Goal: Transaction & Acquisition: Obtain resource

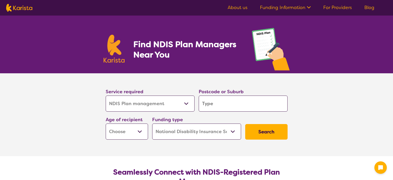
select select "NDIS Plan management"
select select "NDIS"
select select "NDIS Plan management"
select select "NDIS"
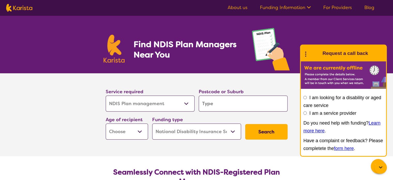
click at [177, 100] on select "Allied Health Assistant Assessment ([MEDICAL_DATA] or [MEDICAL_DATA]) Behaviour…" at bounding box center [150, 103] width 89 height 16
click at [106, 95] on select "Allied Health Assistant Assessment ([MEDICAL_DATA] or [MEDICAL_DATA]) Behaviour…" at bounding box center [150, 103] width 89 height 16
click at [221, 103] on input "search" at bounding box center [243, 103] width 89 height 16
type input "2"
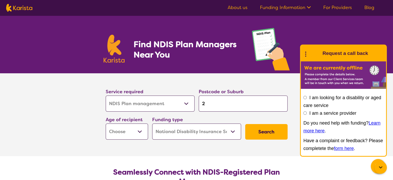
type input "21"
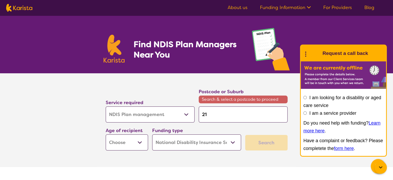
type input "216"
type input "2160"
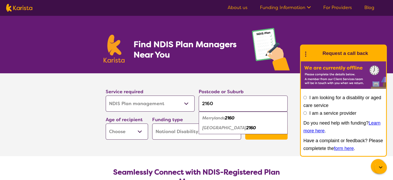
scroll to position [26, 0]
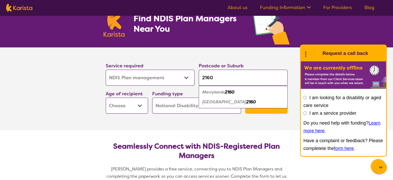
type input "2160"
click at [231, 90] on em "2160" at bounding box center [230, 91] width 10 height 5
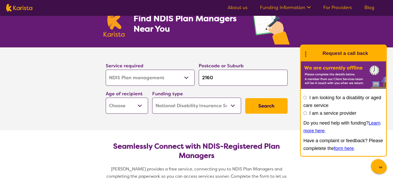
click at [214, 124] on section "Service required Allied Health Assistant Assessment ([MEDICAL_DATA] or [MEDICAL…" at bounding box center [196, 88] width 207 height 83
click at [133, 106] on select "Early Childhood - 0 to 9 Child - 10 to 11 Adolescent - 12 to 17 Adult - 18 to 6…" at bounding box center [127, 105] width 42 height 16
select select "EC"
click at [106, 97] on select "Early Childhood - 0 to 9 Child - 10 to 11 Adolescent - 12 to 17 Adult - 18 to 6…" at bounding box center [127, 105] width 42 height 16
select select "EC"
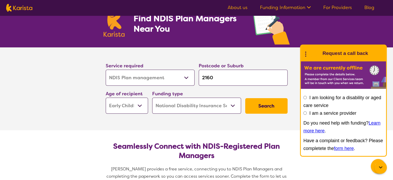
click at [270, 109] on button "Search" at bounding box center [266, 106] width 42 height 16
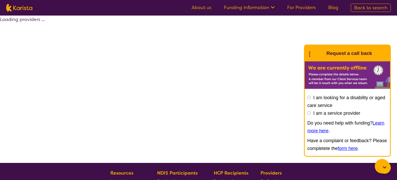
select select "by_score"
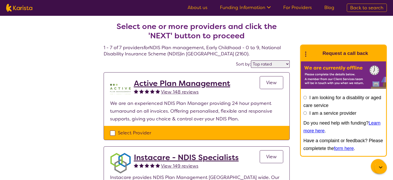
select select "NDIS Plan management"
select select "EC"
select select "NDIS"
select select "NDIS Plan management"
select select "EC"
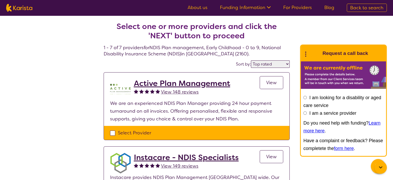
select select "NDIS"
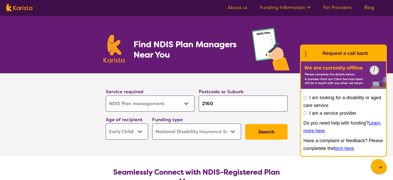
click at [197, 129] on select "Home Care Package (HCP) National Disability Insurance Scheme (NDIS) I don't know" at bounding box center [196, 131] width 89 height 16
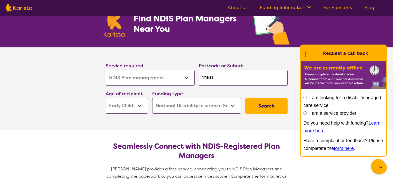
click at [234, 106] on select "Home Care Package (HCP) National Disability Insurance Scheme (NDIS) I don't know" at bounding box center [196, 105] width 89 height 16
click at [152, 97] on select "Home Care Package (HCP) National Disability Insurance Scheme (NDIS) I don't know" at bounding box center [196, 105] width 89 height 16
click at [257, 107] on button "Search" at bounding box center [266, 106] width 42 height 16
select select "by_score"
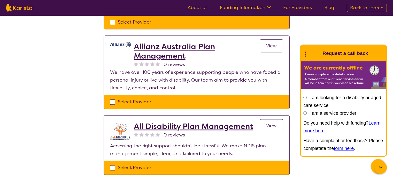
scroll to position [465, 0]
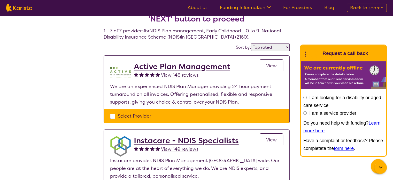
scroll to position [26, 0]
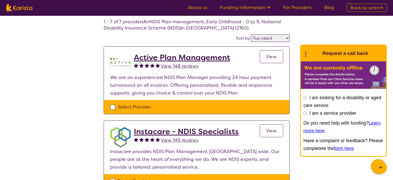
click at [206, 59] on h2 "Active Plan Management" at bounding box center [182, 57] width 96 height 9
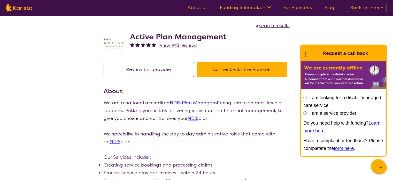
click at [193, 38] on h2 "Active Plan Management" at bounding box center [178, 36] width 96 height 9
click at [113, 41] on img at bounding box center [114, 43] width 21 height 21
click at [236, 68] on button "Connect with the Provider" at bounding box center [242, 69] width 90 height 16
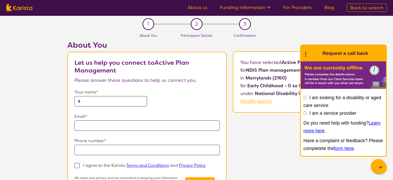
click at [384, 165] on div at bounding box center [380, 167] width 12 height 12
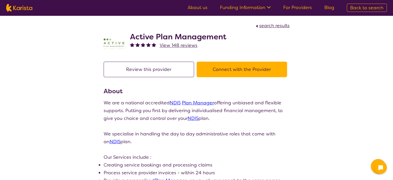
scroll to position [26, 0]
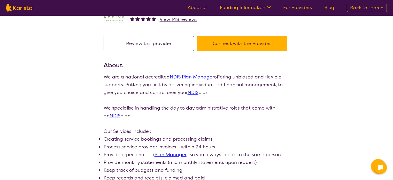
select select "by_score"
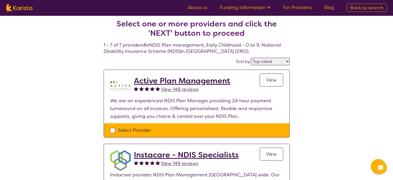
scroll to position [0, 0]
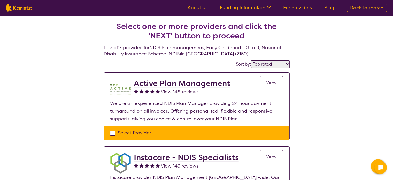
click at [278, 63] on select "Highly reviewed Top rated" at bounding box center [270, 63] width 39 height 7
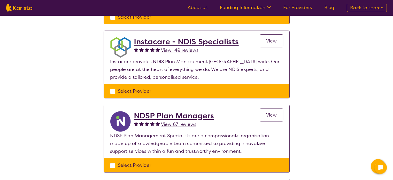
scroll to position [52, 0]
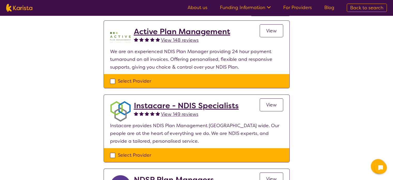
click at [274, 108] on link "View" at bounding box center [272, 104] width 24 height 13
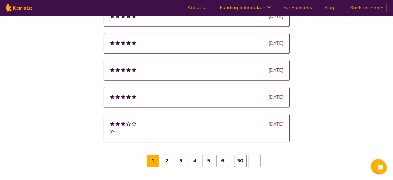
scroll to position [310, 0]
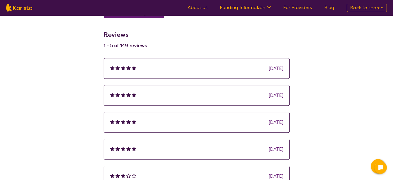
click at [269, 67] on div "[DATE]" at bounding box center [276, 68] width 14 height 8
click at [128, 69] on img at bounding box center [128, 67] width 4 height 4
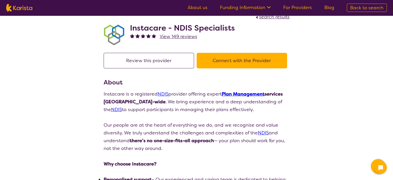
scroll to position [0, 0]
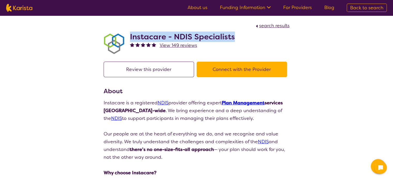
drag, startPoint x: 129, startPoint y: 35, endPoint x: 245, endPoint y: 34, distance: 116.8
click at [245, 34] on div "Instacare - NDIS Specialists View 149 reviews" at bounding box center [197, 42] width 186 height 26
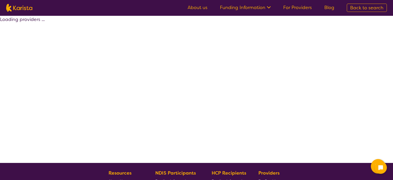
scroll to position [52, 0]
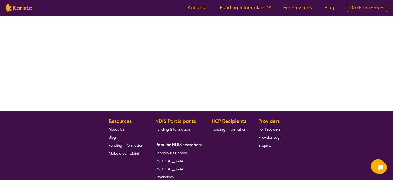
select select "by_score"
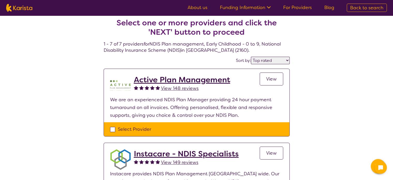
scroll to position [0, 0]
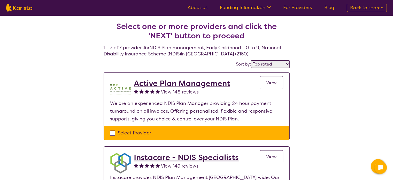
click at [276, 86] on link "View" at bounding box center [272, 82] width 24 height 13
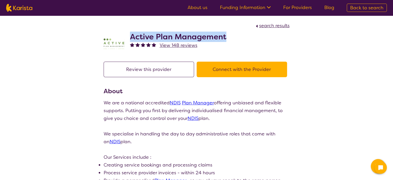
drag, startPoint x: 129, startPoint y: 35, endPoint x: 235, endPoint y: 34, distance: 106.2
click at [235, 34] on div "Active Plan Management View 148 reviews" at bounding box center [197, 42] width 186 height 26
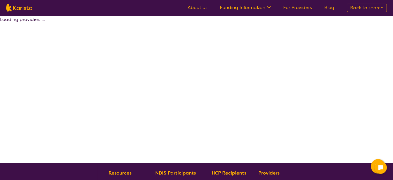
select select "by_score"
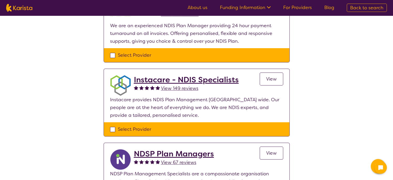
scroll to position [52, 0]
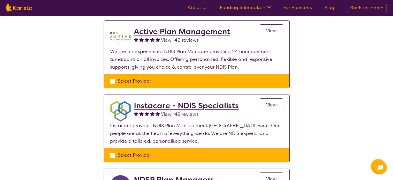
click at [268, 103] on span "View" at bounding box center [271, 105] width 11 height 6
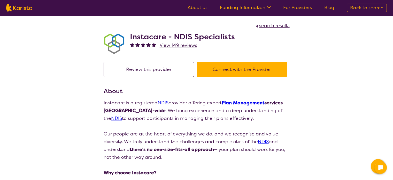
click at [240, 69] on button "Connect with the Provider" at bounding box center [242, 69] width 90 height 16
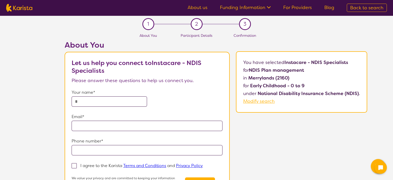
click at [113, 99] on input "text" at bounding box center [109, 101] width 75 height 10
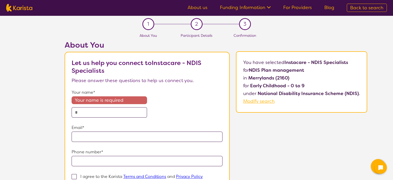
click at [89, 108] on form "Your name* Your name is required Email* Phone number* I agree to the Karista Te…" at bounding box center [147, 146] width 151 height 117
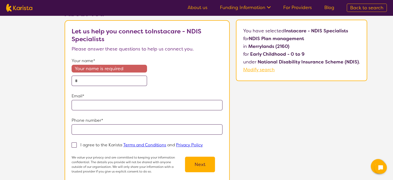
scroll to position [26, 0]
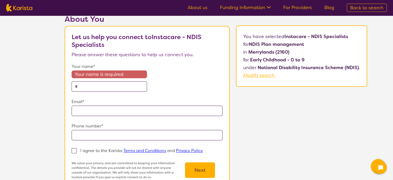
click at [92, 84] on input "text" at bounding box center [109, 86] width 75 height 10
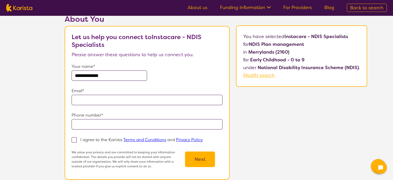
type input "**********"
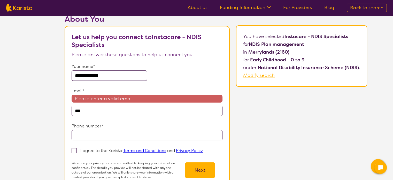
type input "**********"
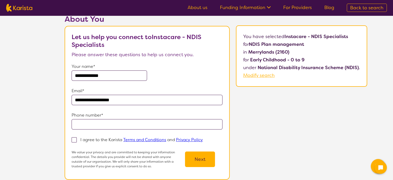
click at [102, 124] on input "tel" at bounding box center [147, 124] width 151 height 10
type input "**********"
click at [76, 137] on span at bounding box center [74, 139] width 5 height 5
click at [203, 137] on input "I agree to the Karista Terms and Conditions and Privacy Policy" at bounding box center [204, 138] width 3 height 3
checkbox input "true"
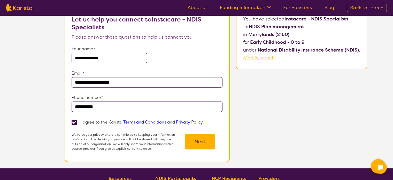
scroll to position [52, 0]
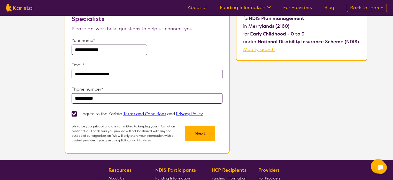
click at [210, 134] on button "Next" at bounding box center [200, 133] width 30 height 16
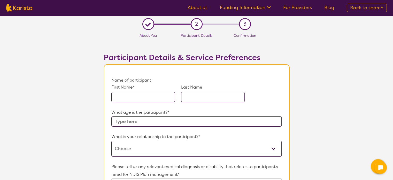
click at [132, 93] on input "text" at bounding box center [143, 97] width 64 height 10
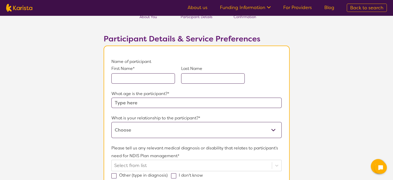
scroll to position [52, 0]
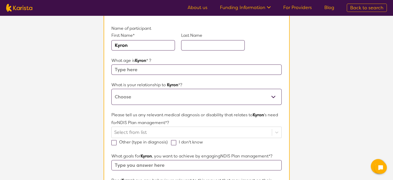
type input "Kyron"
type input "Pradhan"
type input "4"
click at [158, 95] on select "This request is for myself I am their parent I am their child I am their spouse…" at bounding box center [196, 97] width 170 height 16
select select "I am their parent"
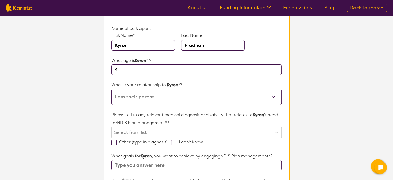
click at [111, 89] on select "This request is for myself I am their parent I am their child I am their spouse…" at bounding box center [196, 97] width 170 height 16
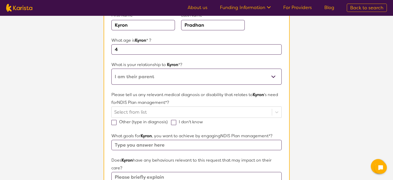
scroll to position [78, 0]
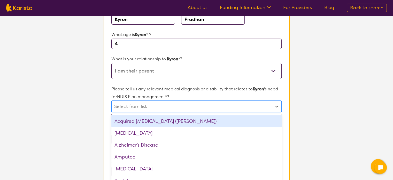
click at [133, 105] on div "option Acquired [MEDICAL_DATA] (ABI) focused, 1 of 75. 75 results available. Us…" at bounding box center [196, 105] width 170 height 11
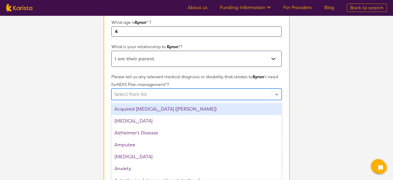
scroll to position [91, 0]
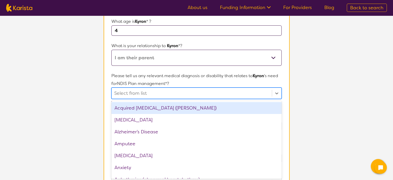
click at [145, 89] on div at bounding box center [191, 93] width 155 height 9
click at [183, 94] on div at bounding box center [191, 93] width 155 height 9
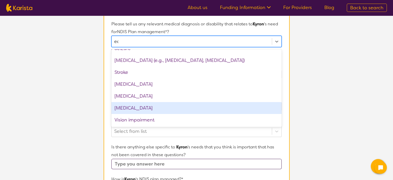
scroll to position [0, 0]
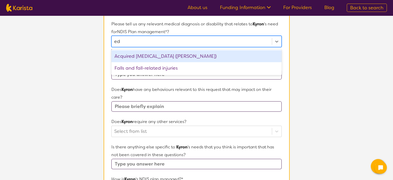
type input "e"
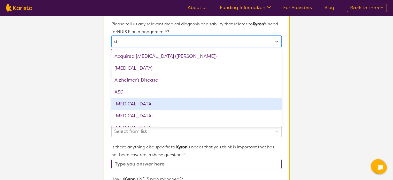
type input "de"
click at [141, 103] on div "[MEDICAL_DATA]" at bounding box center [196, 104] width 170 height 12
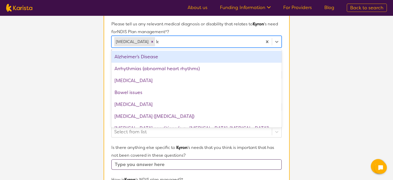
type input "lea"
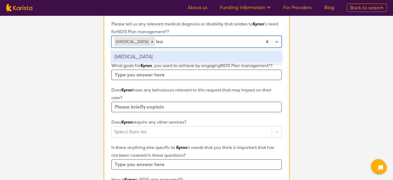
click at [134, 58] on div "[MEDICAL_DATA]" at bounding box center [196, 57] width 170 height 12
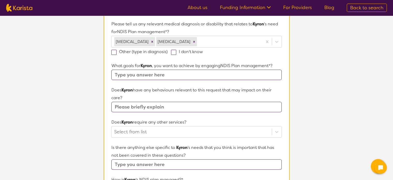
click at [89, 64] on section "L About You 2 Participant Details 3 Confirmation Participant Details & Service …" at bounding box center [196, 97] width 393 height 448
click at [192, 75] on input "text" at bounding box center [196, 74] width 170 height 10
click at [145, 73] on input "Learining and speaking and intelectual development" at bounding box center [196, 74] width 170 height 10
type input "Learining, speaking and intelectual development"
click at [158, 84] on form "Name of participant First Name* [PERSON_NAME] Last Name [PERSON_NAME] What age …" at bounding box center [196, 112] width 170 height 357
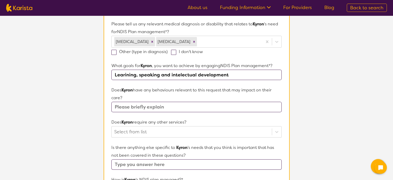
scroll to position [168, 0]
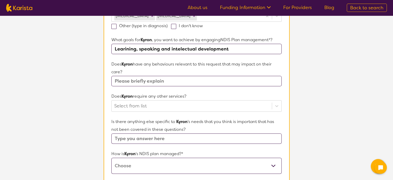
click at [121, 83] on input "text" at bounding box center [196, 81] width 170 height 10
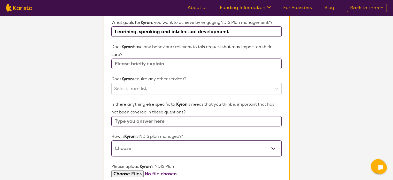
scroll to position [194, 0]
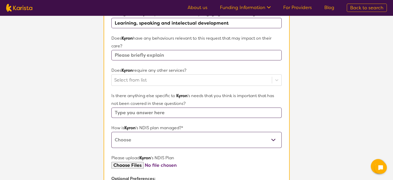
type input "n"
type input "N/A"
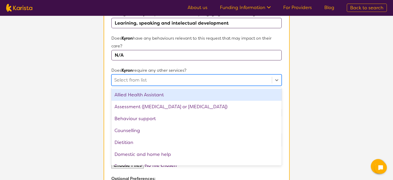
click at [195, 79] on div at bounding box center [191, 79] width 155 height 9
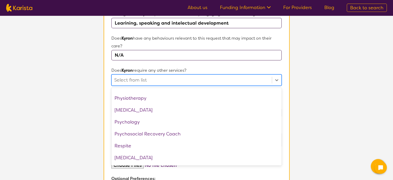
scroll to position [174, 0]
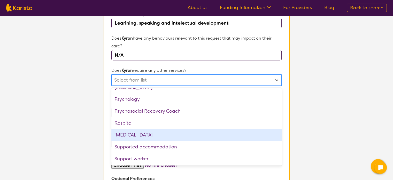
click at [143, 134] on div "[MEDICAL_DATA]" at bounding box center [196, 135] width 170 height 12
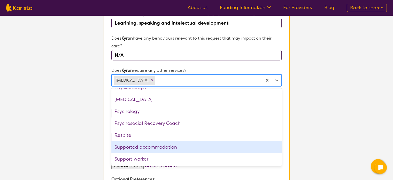
click at [89, 124] on section "L About You 2 Participant Details 3 Confirmation Participant Details & Service …" at bounding box center [196, 45] width 393 height 448
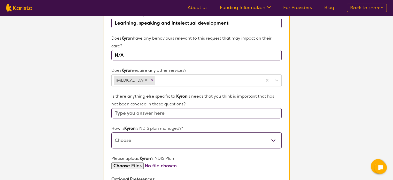
click at [136, 112] on input "text" at bounding box center [196, 113] width 170 height 10
type input "?"
type input "N/A"
click at [127, 141] on select "Self-managed NDIS plan Managed by a registered plan management provider (not th…" at bounding box center [196, 140] width 170 height 16
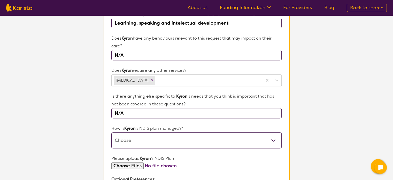
click at [160, 137] on select "Self-managed NDIS plan Managed by a registered plan management provider (not th…" at bounding box center [196, 140] width 170 height 16
click at [96, 121] on section "L About You 2 Participant Details 3 Confirmation Participant Details & Service …" at bounding box center [196, 45] width 393 height 448
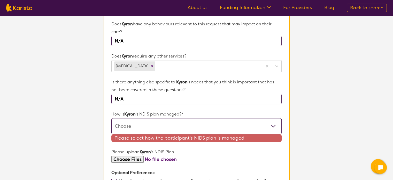
scroll to position [233, 0]
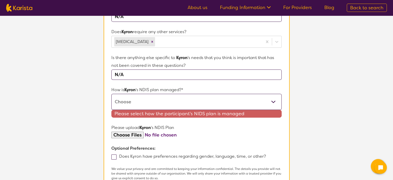
click at [276, 103] on select "Self-managed NDIS plan Managed by a registered plan management provider (not th…" at bounding box center [196, 102] width 170 height 16
click at [134, 100] on select "Self-managed NDIS plan Managed by a registered plan management provider (not th…" at bounding box center [196, 102] width 170 height 16
select select "I'm not sure"
click at [111, 94] on select "Self-managed NDIS plan Managed by a registered plan management provider (not th…" at bounding box center [196, 102] width 170 height 16
click at [205, 138] on form "Name of participant First Name* [PERSON_NAME] Last Name [PERSON_NAME] What age …" at bounding box center [196, 26] width 170 height 365
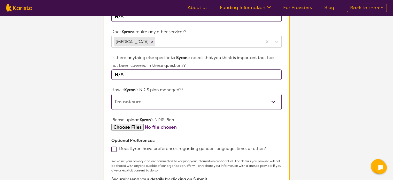
scroll to position [258, 0]
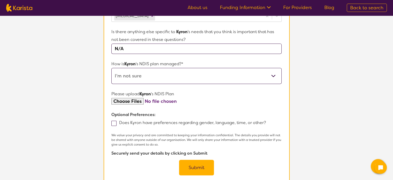
click at [195, 166] on button "Submit" at bounding box center [196, 167] width 35 height 16
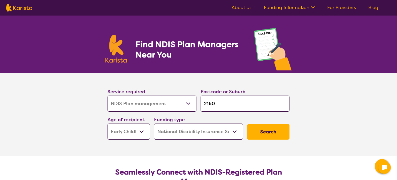
select select "NDIS Plan management"
select select "EC"
select select "NDIS"
select select "NDIS Plan management"
select select "EC"
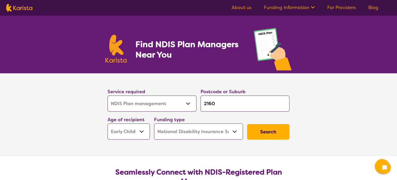
select select "NDIS"
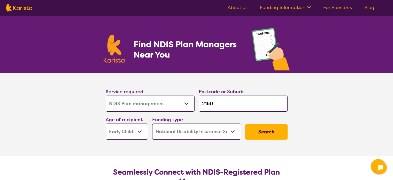
click at [271, 130] on button "Search" at bounding box center [266, 132] width 42 height 16
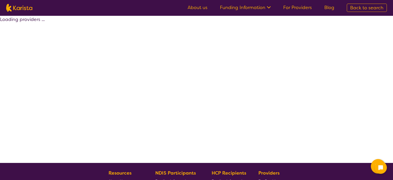
select select "by_score"
